Goal: Check status: Check status

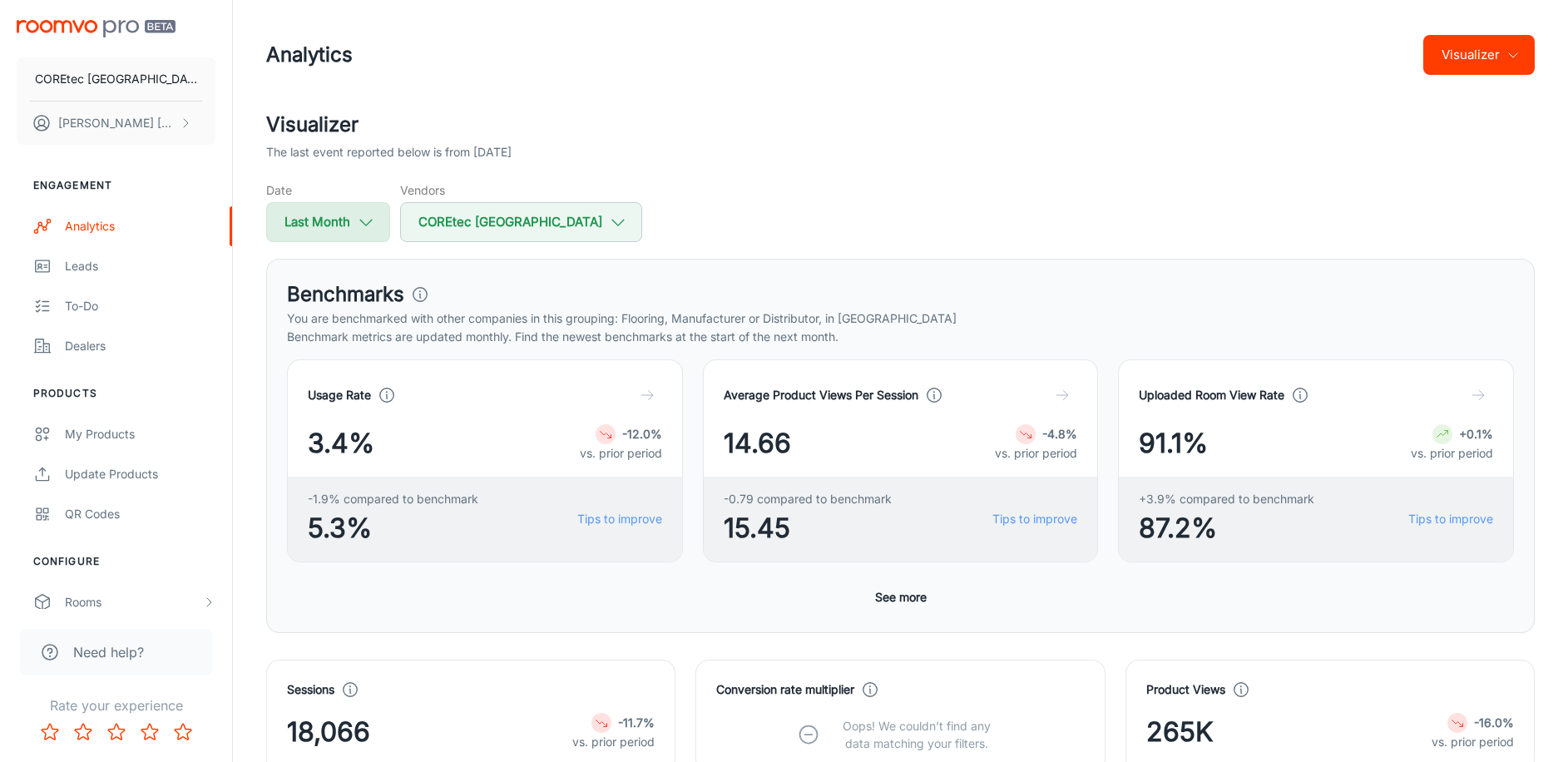
click at [345, 223] on button "Last Month" at bounding box center [329, 222] width 124 height 40
select select "8"
select select "2025"
select select "8"
select select "2025"
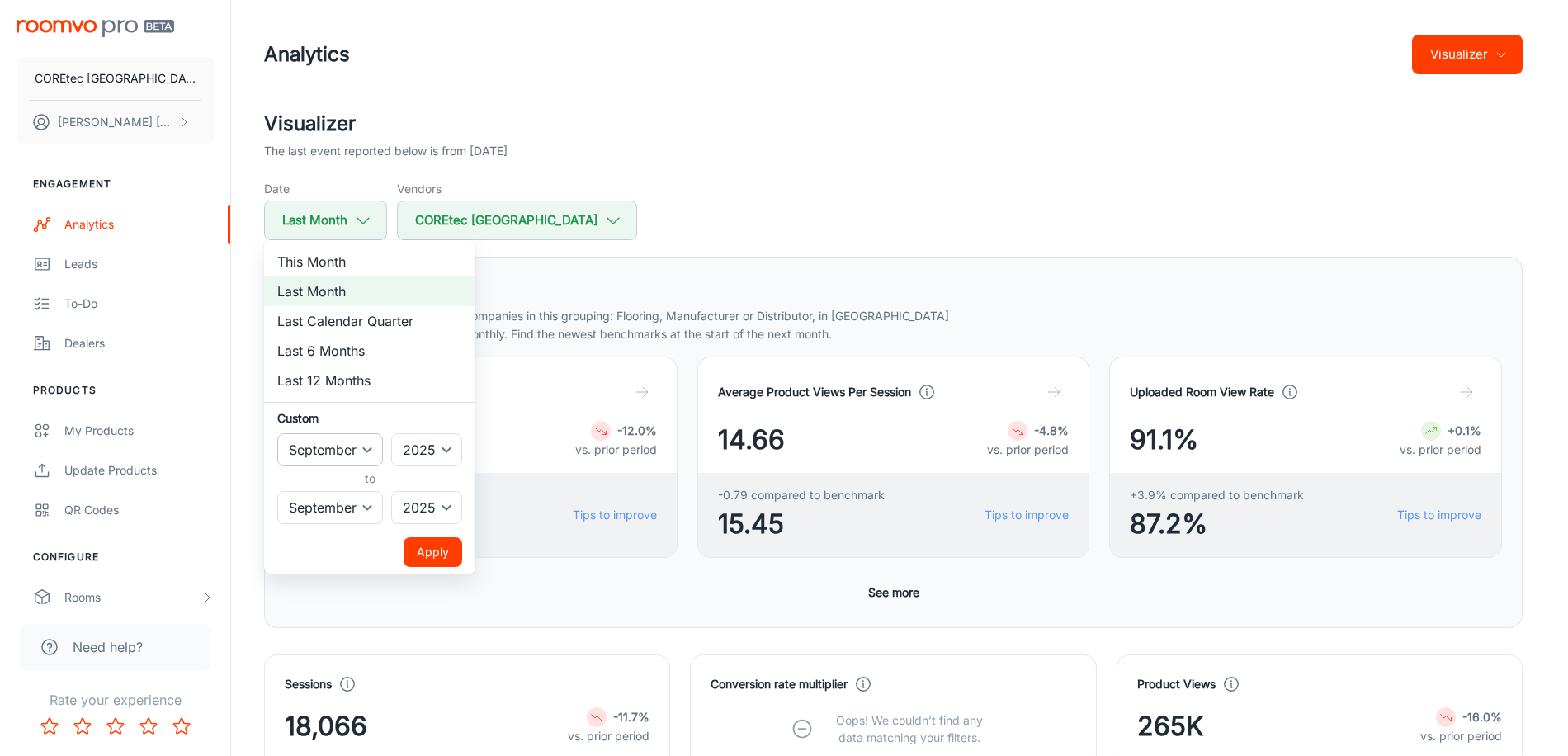
click at [357, 454] on select "January February March April May June July August September October November De…" at bounding box center [330, 449] width 106 height 33
select select "3"
click at [278, 434] on select "January February March April May June July August September October November De…" at bounding box center [330, 449] width 106 height 33
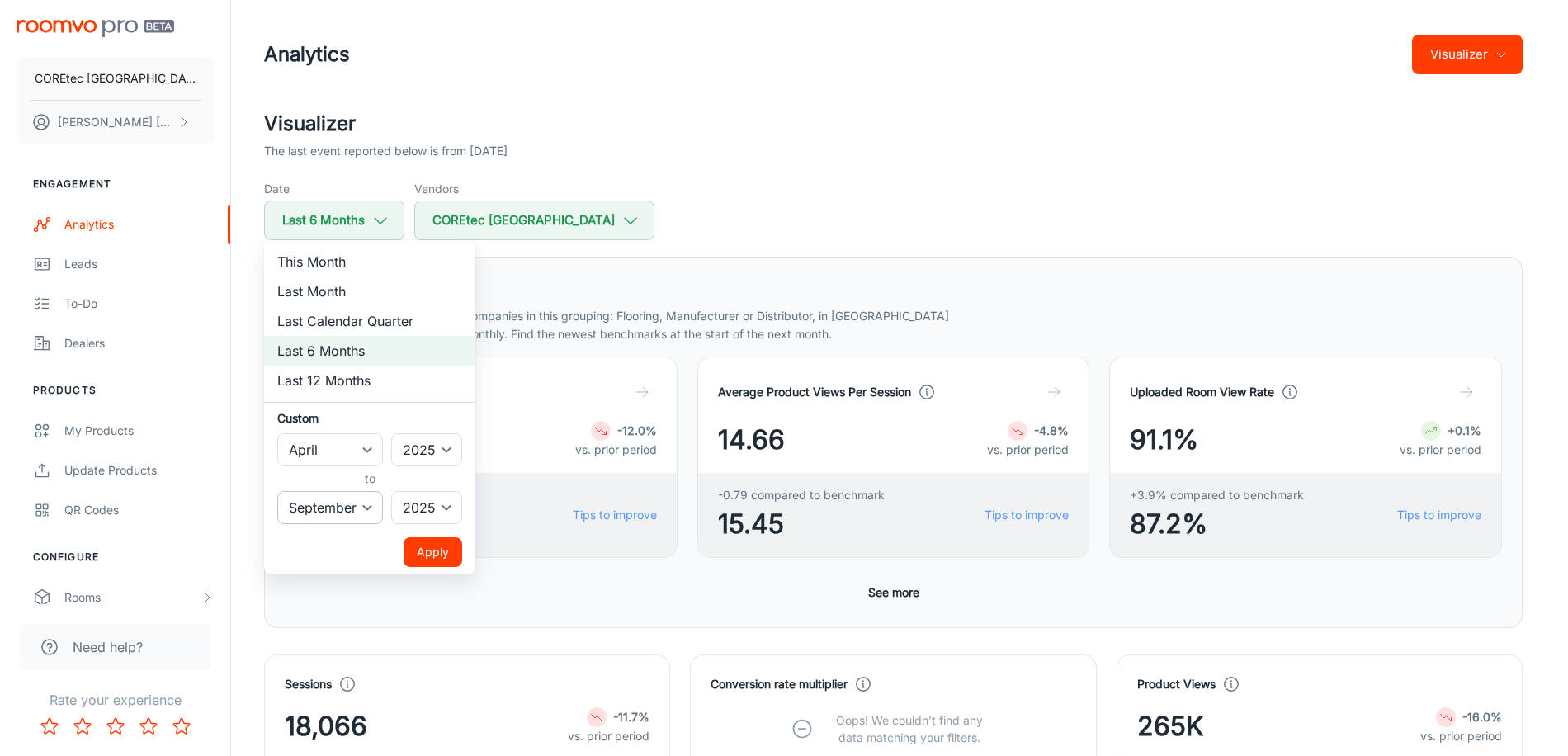
click at [338, 506] on select "January February March April May June July August September October November De…" at bounding box center [330, 507] width 106 height 33
select select "3"
click at [278, 492] on select "January February March April May June July August September October November De…" at bounding box center [330, 507] width 106 height 33
click at [424, 552] on button "Apply" at bounding box center [433, 552] width 59 height 30
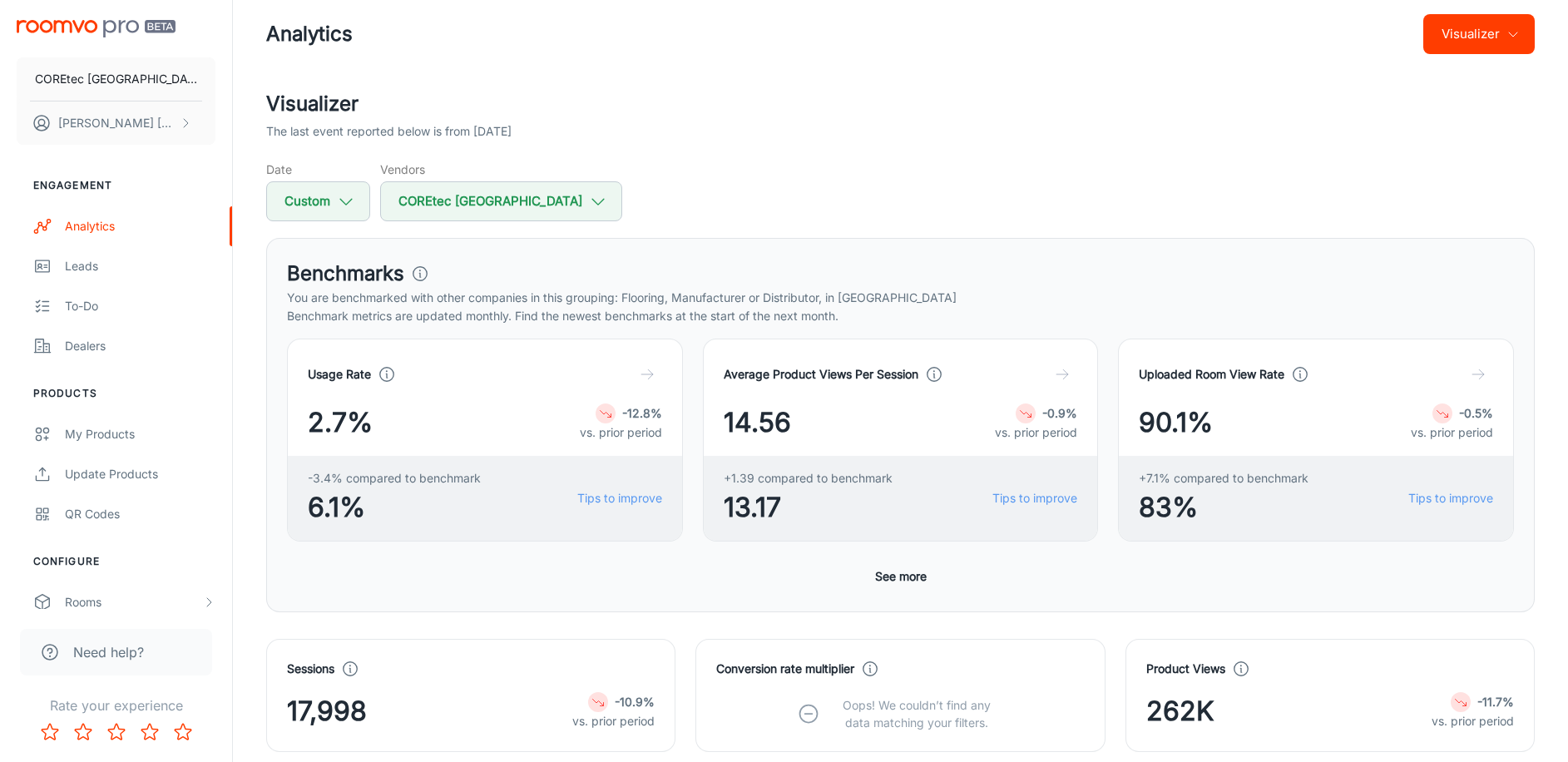
scroll to position [31, 0]
